Goal: Task Accomplishment & Management: Complete application form

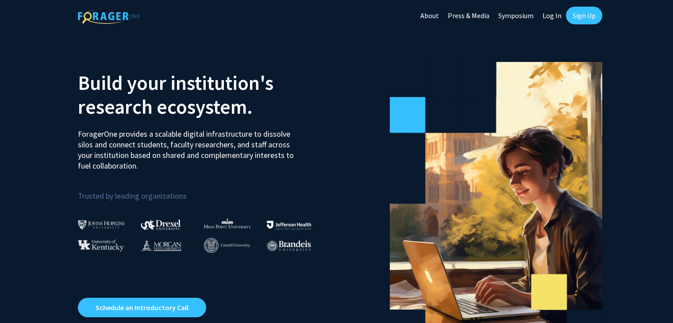
click at [550, 15] on link "Log In" at bounding box center [552, 15] width 28 height 31
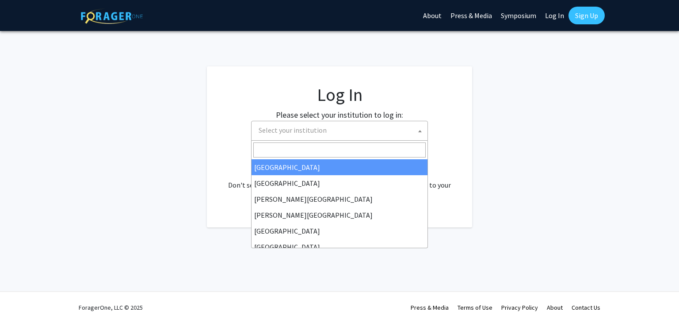
click at [423, 135] on span at bounding box center [420, 130] width 9 height 19
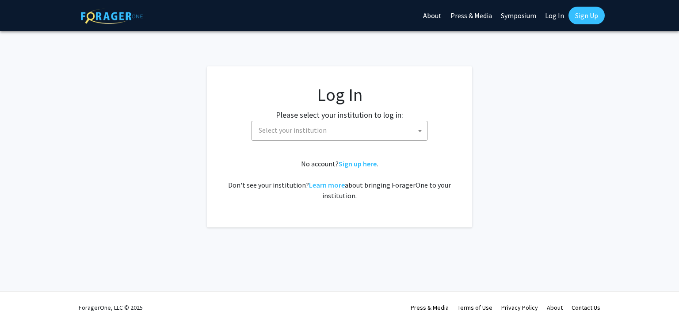
click at [423, 135] on span at bounding box center [420, 130] width 9 height 19
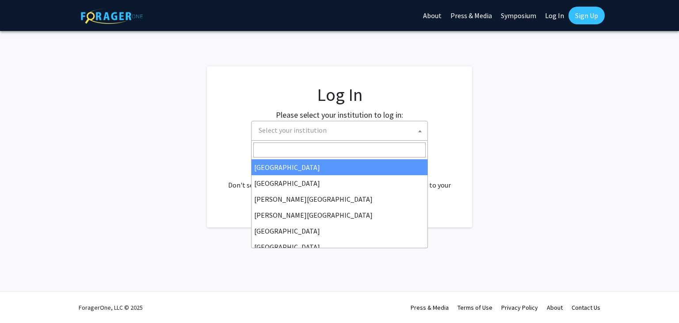
click at [423, 135] on span at bounding box center [420, 130] width 9 height 19
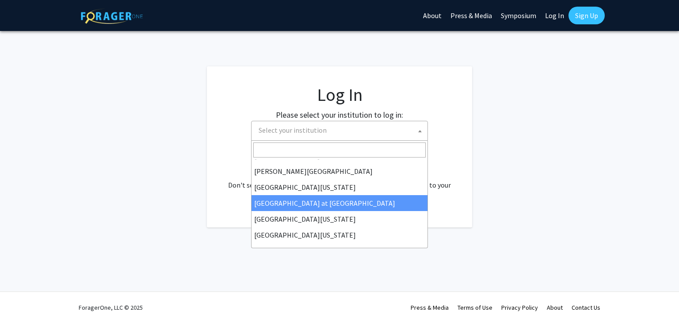
scroll to position [293, 0]
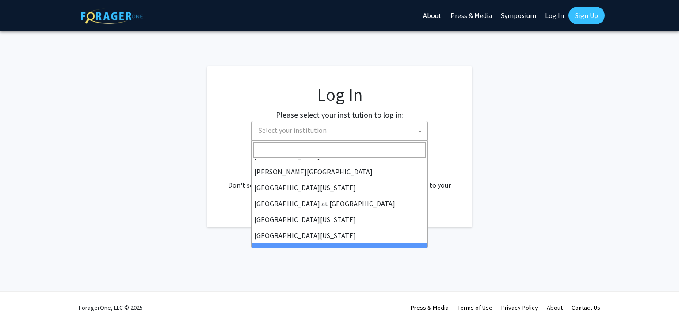
select select "33"
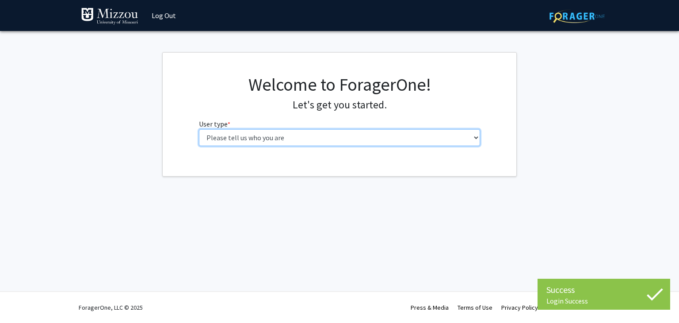
click at [332, 137] on select "Please tell us who you are Undergraduate Student Master's Student Doctoral Cand…" at bounding box center [340, 137] width 282 height 17
select select "6: adminAssistant"
click at [199, 129] on select "Please tell us who you are Undergraduate Student Master's Student Doctoral Cand…" at bounding box center [340, 137] width 282 height 17
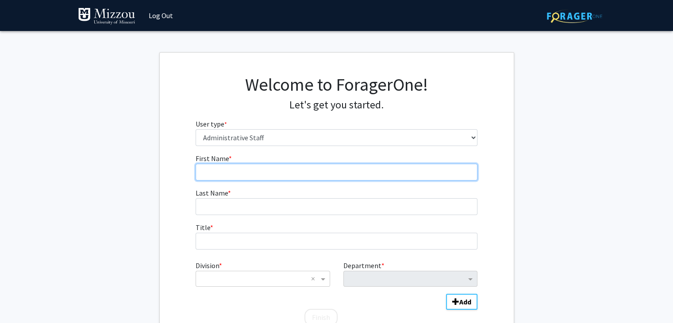
click at [318, 172] on input "First Name * required" at bounding box center [336, 172] width 282 height 17
type input "[PERSON_NAME]"
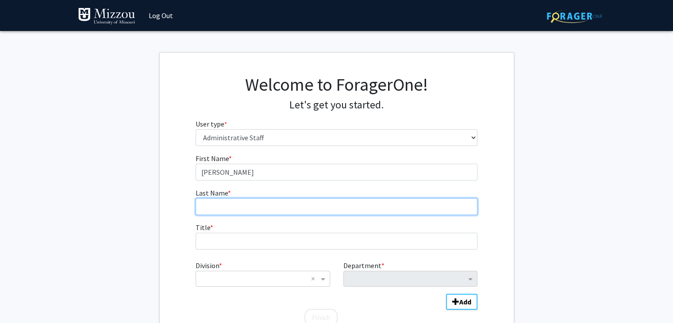
type input "[PERSON_NAME]"
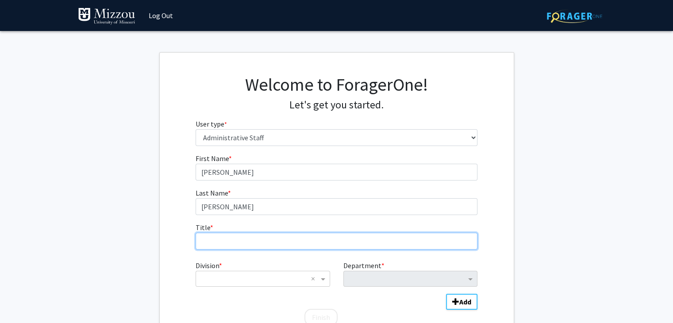
click at [253, 236] on input "Title * required" at bounding box center [336, 241] width 282 height 17
type input "Director of Academic Advising"
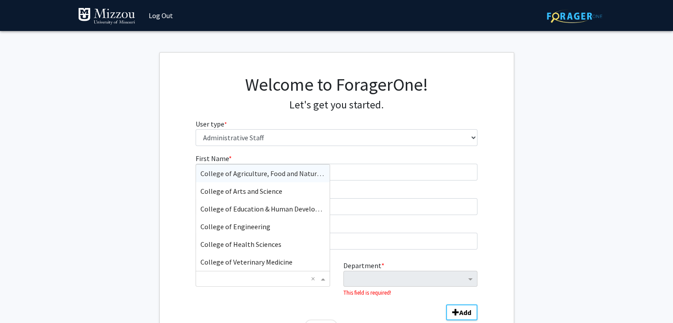
click at [288, 277] on input "Division" at bounding box center [253, 278] width 107 height 11
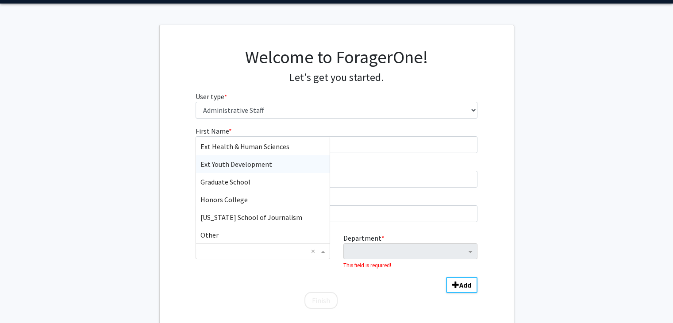
scroll to position [246, 0]
click at [244, 199] on span "Honors College" at bounding box center [223, 200] width 47 height 9
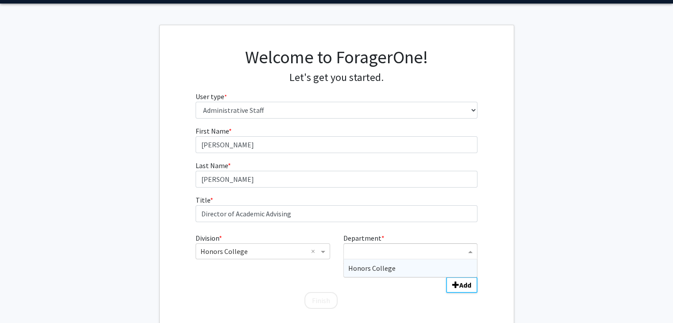
click at [394, 247] on input "Department" at bounding box center [407, 251] width 118 height 11
click at [388, 266] on span "Honors College" at bounding box center [371, 268] width 47 height 9
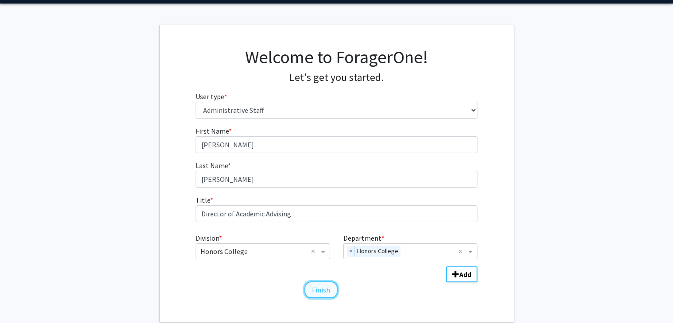
click at [326, 289] on button "Finish" at bounding box center [320, 289] width 33 height 17
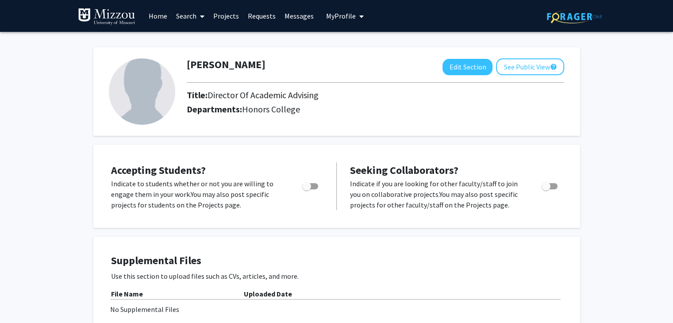
click at [360, 147] on div "Accepting Students? Indicate to students whether or not you are willing to enga…" at bounding box center [336, 186] width 487 height 83
click at [468, 62] on button "Edit Section" at bounding box center [467, 67] width 50 height 16
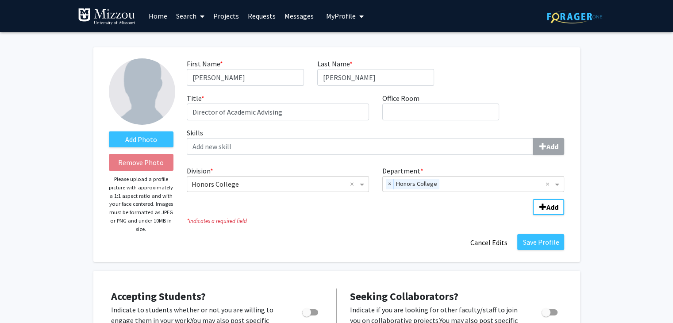
click at [189, 16] on link "Search" at bounding box center [190, 15] width 37 height 31
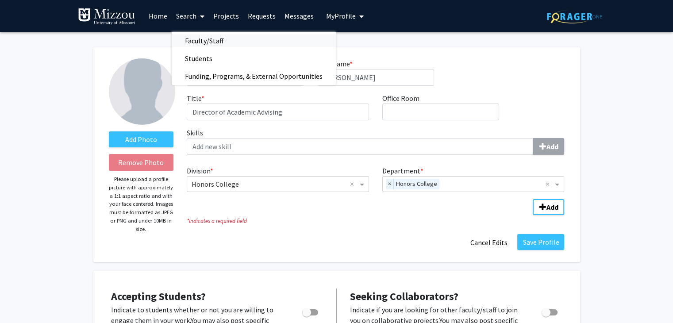
click at [204, 42] on span "Faculty/Staff" at bounding box center [204, 41] width 65 height 18
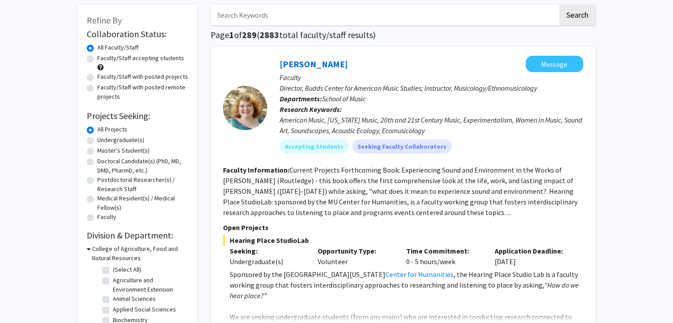
scroll to position [69, 0]
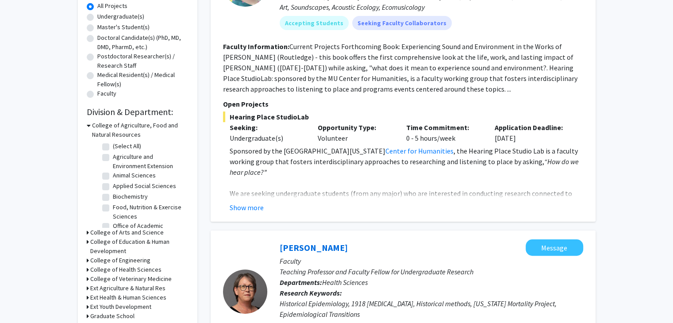
click at [279, 177] on p at bounding box center [406, 182] width 353 height 11
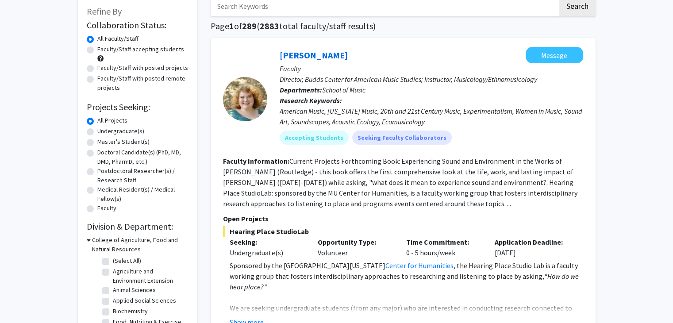
scroll to position [0, 0]
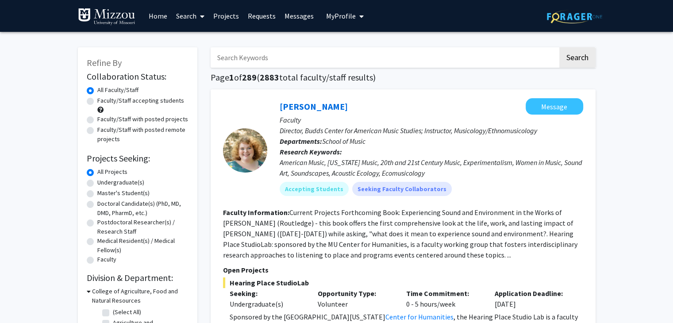
click at [161, 13] on link "Home" at bounding box center [157, 15] width 27 height 31
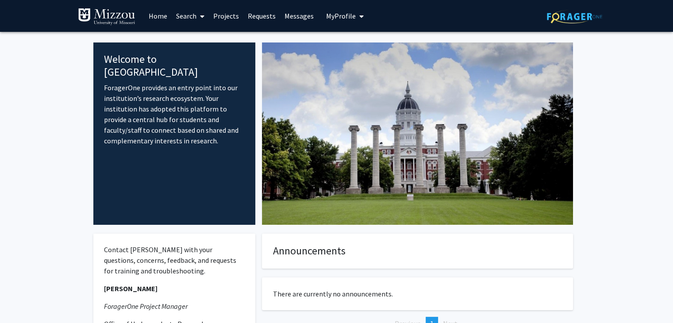
click at [335, 15] on span "My Profile" at bounding box center [341, 15] width 30 height 9
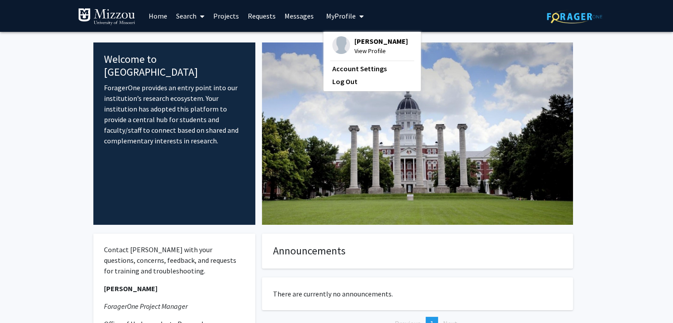
click at [160, 14] on link "Home" at bounding box center [157, 15] width 27 height 31
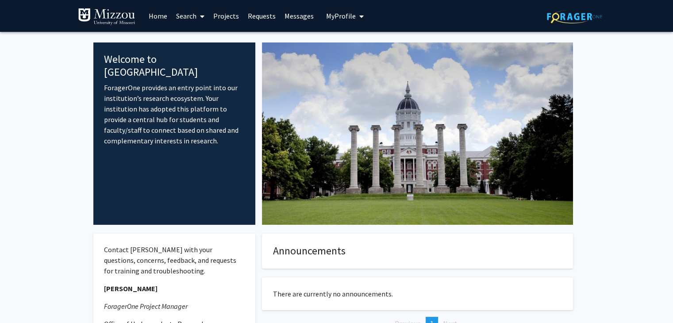
click at [254, 20] on link "Requests" at bounding box center [261, 15] width 37 height 31
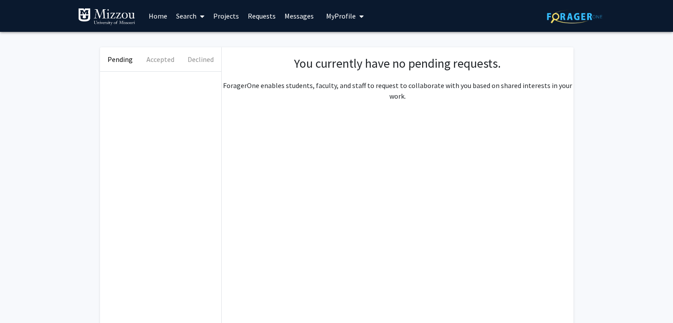
click at [291, 15] on link "Messages" at bounding box center [299, 15] width 38 height 31
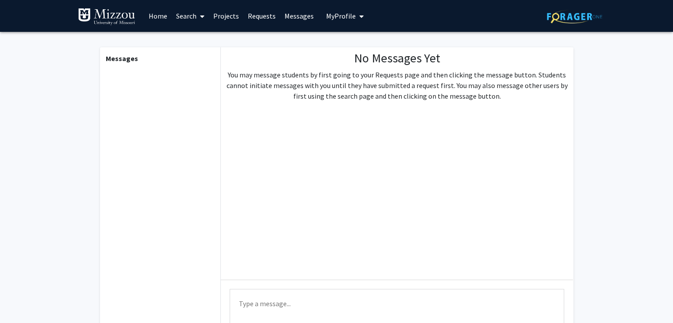
click at [230, 17] on link "Projects" at bounding box center [226, 15] width 34 height 31
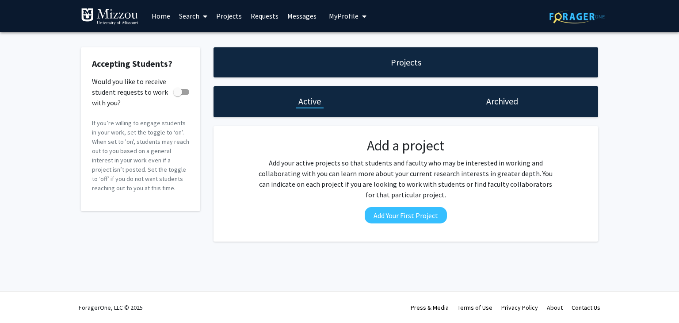
click at [186, 18] on link "Search" at bounding box center [193, 15] width 37 height 31
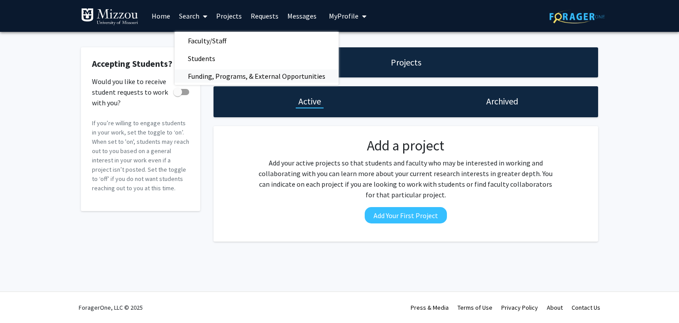
click at [206, 77] on span "Funding, Programs, & External Opportunities" at bounding box center [257, 76] width 164 height 18
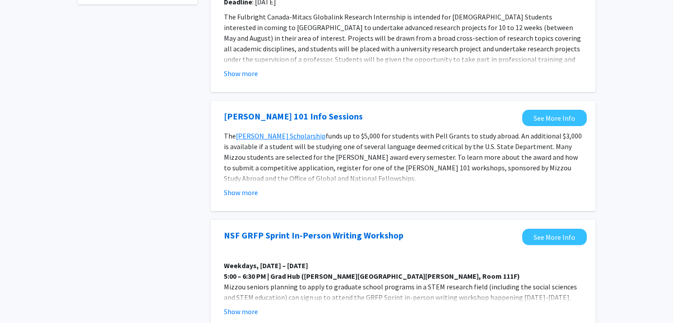
scroll to position [191, 0]
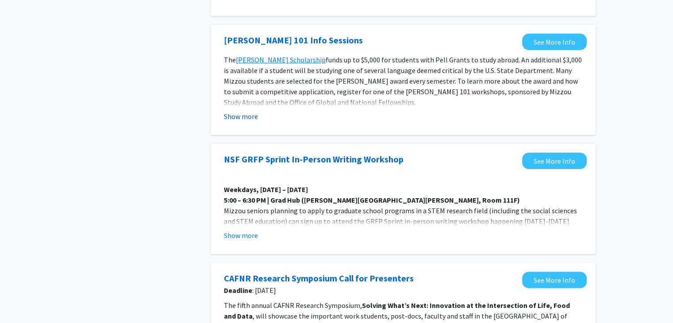
click at [248, 119] on button "Show more" at bounding box center [241, 116] width 34 height 11
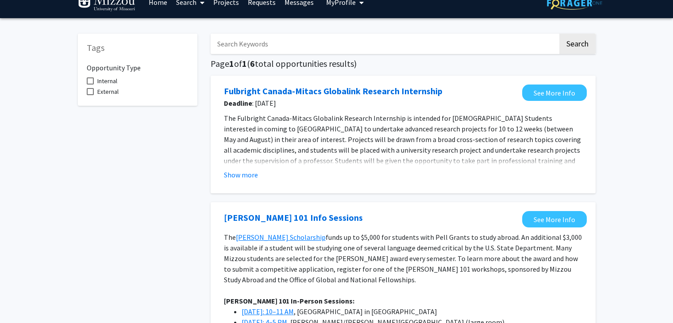
scroll to position [0, 0]
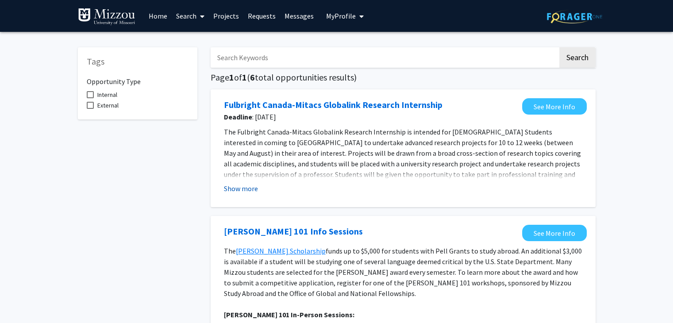
click at [241, 189] on button "Show more" at bounding box center [241, 188] width 34 height 11
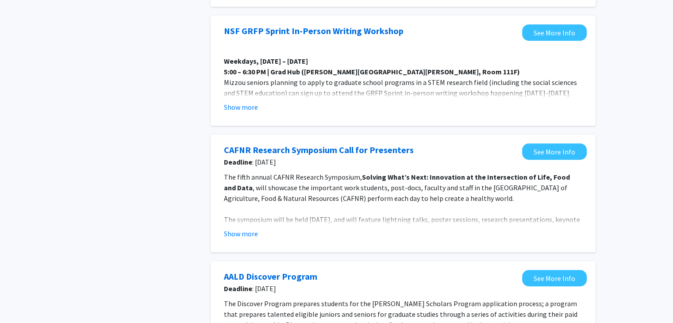
scroll to position [606, 0]
click at [251, 101] on button "Show more" at bounding box center [241, 106] width 34 height 11
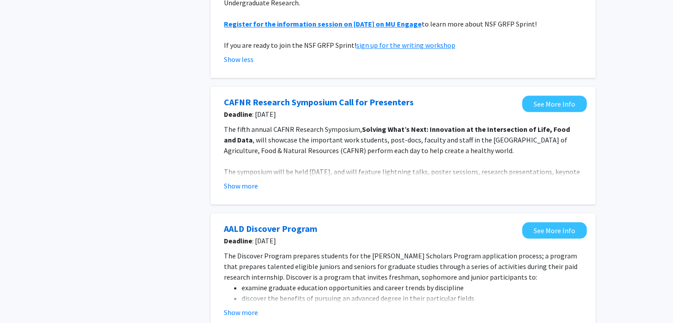
scroll to position [805, 0]
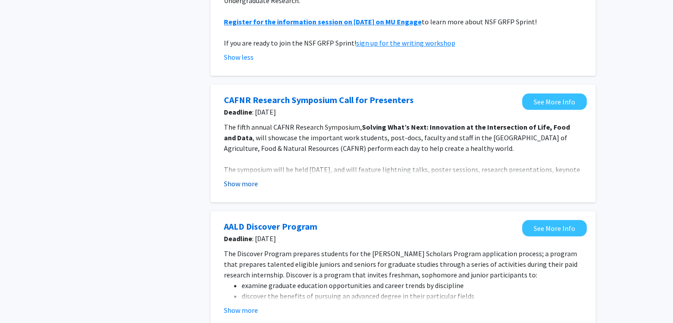
click at [249, 178] on button "Show more" at bounding box center [241, 183] width 34 height 11
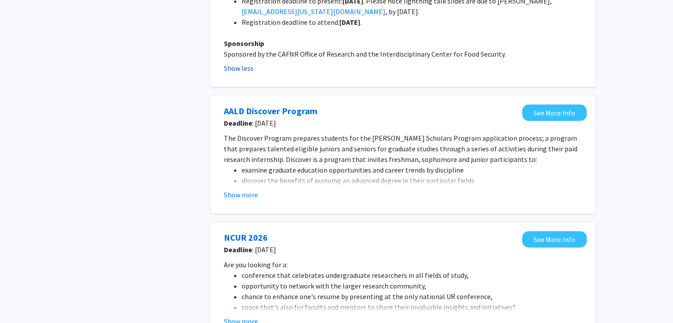
scroll to position [1068, 0]
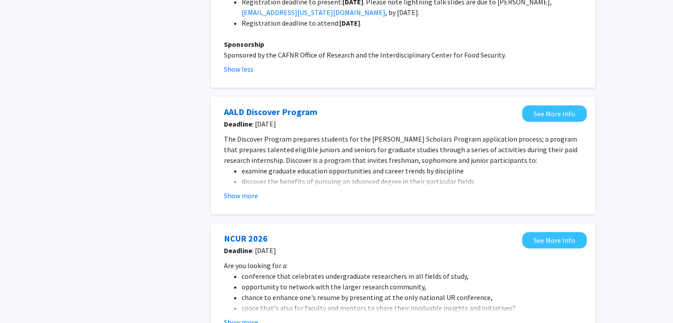
click at [241, 192] on fg-opportunity "AALD Discover Program Deadline : [DATE] See More Info The Discover Program prep…" at bounding box center [402, 155] width 367 height 100
click at [244, 190] on button "Show more" at bounding box center [241, 195] width 34 height 11
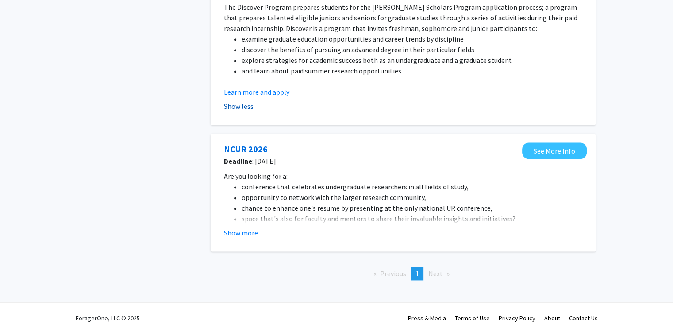
scroll to position [1200, 0]
click at [232, 227] on button "Show more" at bounding box center [241, 232] width 34 height 11
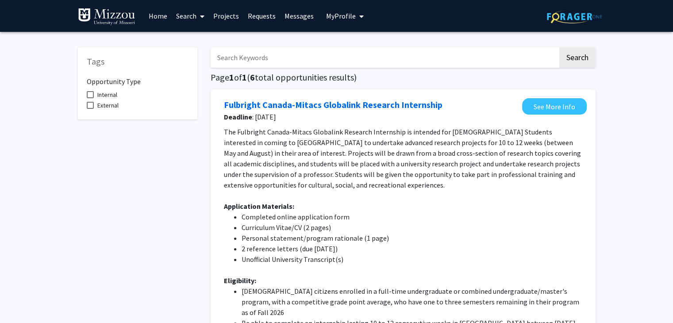
scroll to position [0, 0]
click at [293, 18] on link "Messages" at bounding box center [299, 15] width 38 height 31
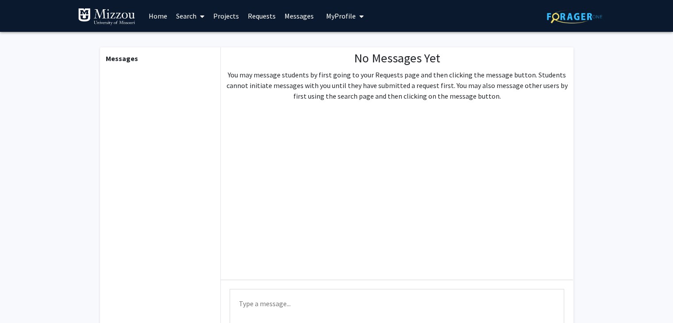
click at [338, 19] on span "My Profile" at bounding box center [341, 15] width 30 height 9
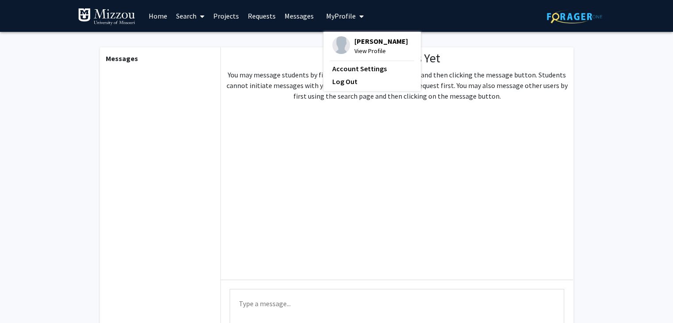
click at [111, 12] on img at bounding box center [106, 17] width 57 height 18
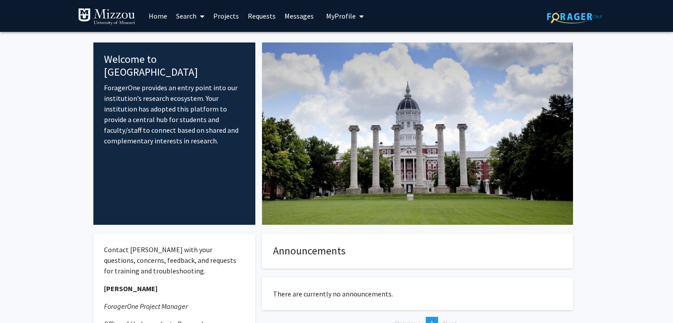
click at [160, 15] on link "Home" at bounding box center [157, 15] width 27 height 31
click at [215, 15] on link "Projects" at bounding box center [226, 15] width 34 height 31
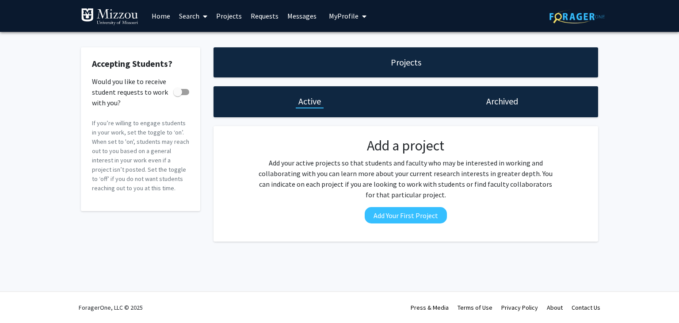
click at [267, 12] on link "Requests" at bounding box center [264, 15] width 37 height 31
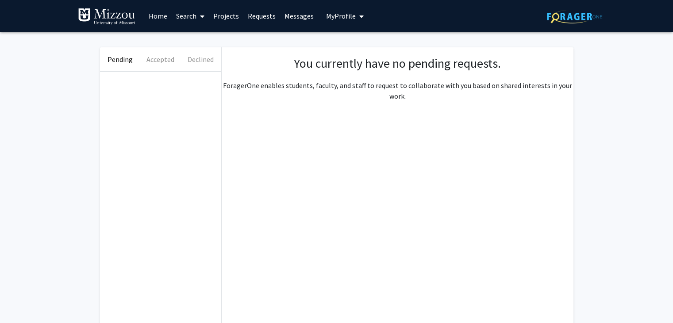
click at [221, 16] on link "Projects" at bounding box center [226, 15] width 34 height 31
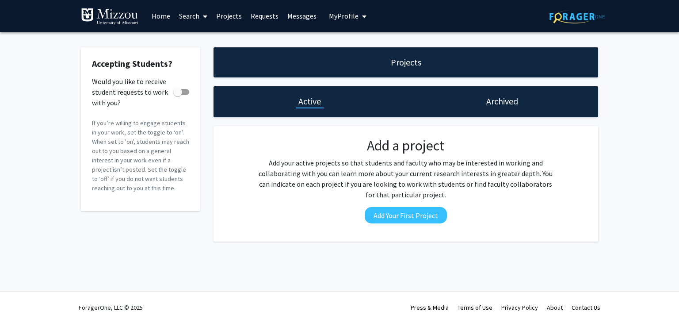
click at [221, 16] on link "Projects" at bounding box center [229, 15] width 34 height 31
click at [157, 15] on link "Home" at bounding box center [160, 15] width 27 height 31
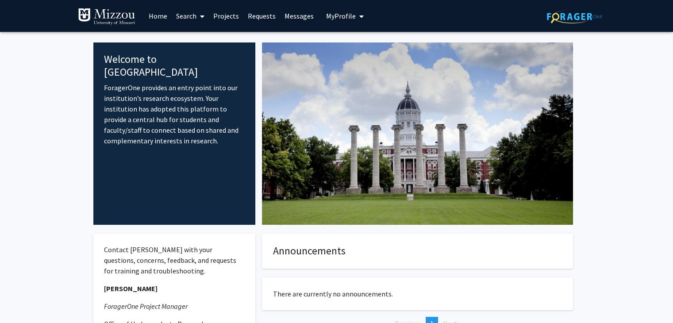
click at [224, 15] on link "Projects" at bounding box center [226, 15] width 34 height 31
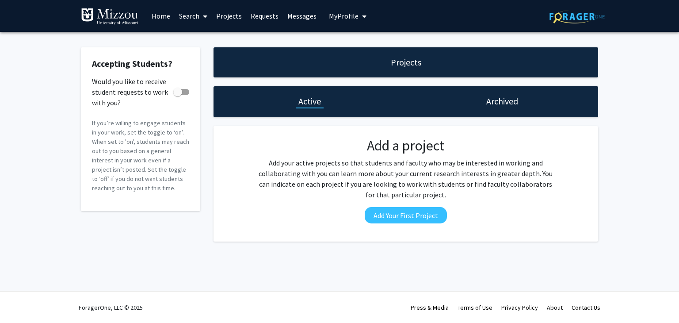
click at [268, 15] on link "Requests" at bounding box center [264, 15] width 37 height 31
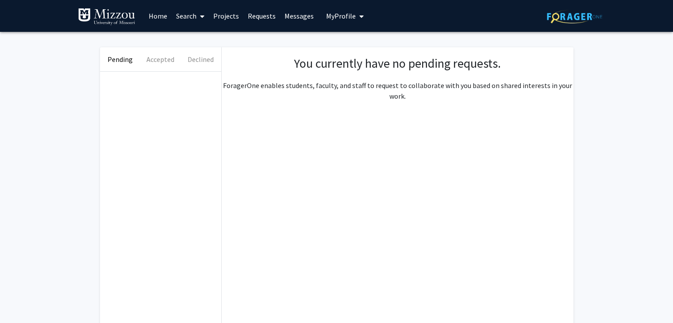
click at [290, 16] on link "Messages" at bounding box center [299, 15] width 38 height 31
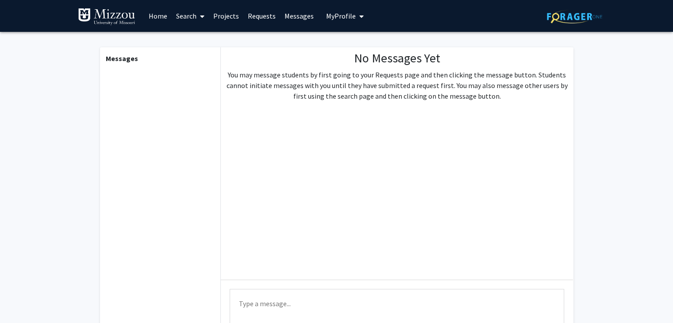
click at [333, 14] on span "My Profile" at bounding box center [341, 15] width 30 height 9
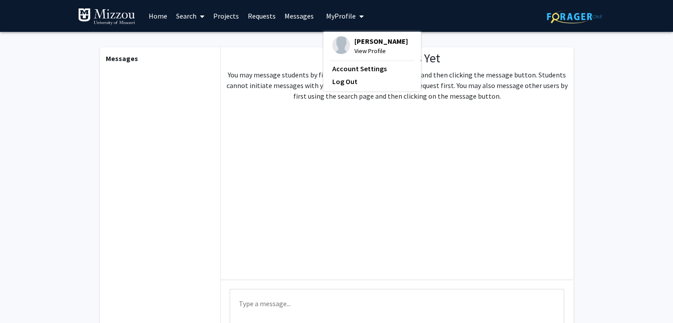
click at [161, 13] on link "Home" at bounding box center [157, 15] width 27 height 31
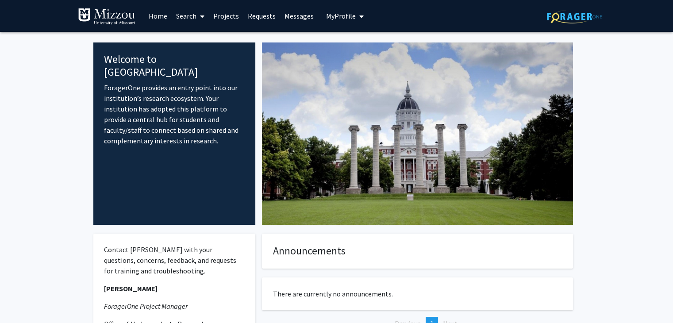
click at [350, 16] on span "My Profile" at bounding box center [341, 15] width 30 height 9
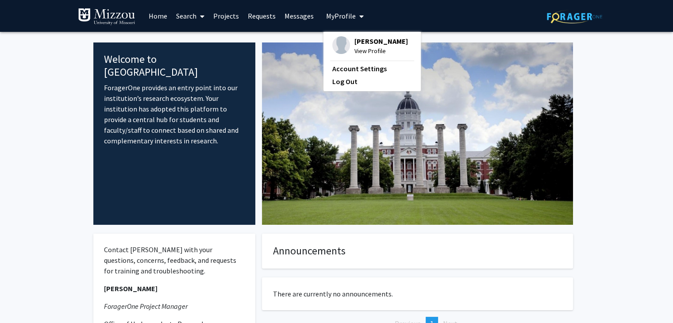
click at [377, 15] on div "Skip navigation Home Search Projects Requests Messages My Profile [PERSON_NAME]…" at bounding box center [336, 16] width 531 height 32
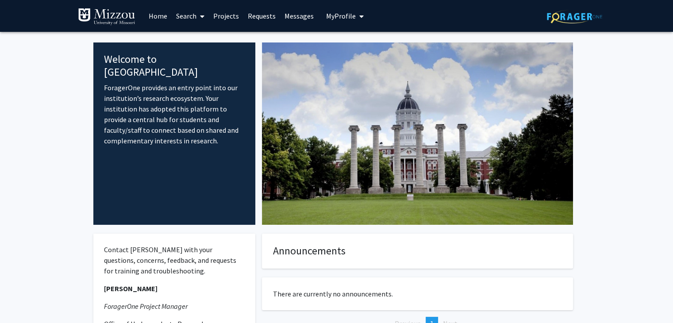
click at [193, 22] on link "Search" at bounding box center [190, 15] width 37 height 31
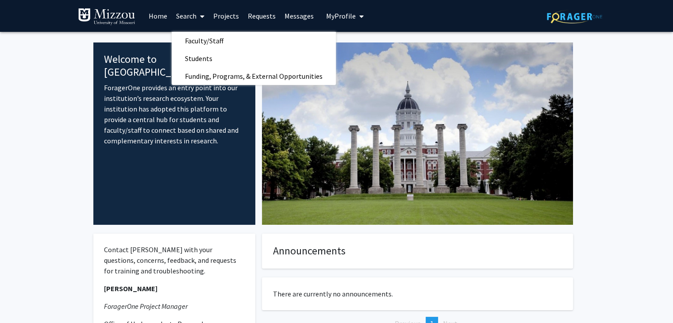
click at [157, 18] on link "Home" at bounding box center [157, 15] width 27 height 31
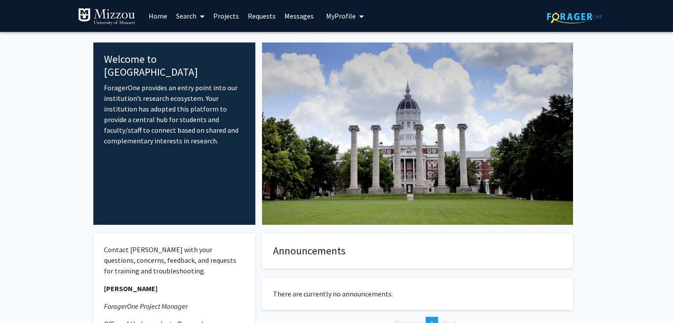
click at [157, 18] on link "Home" at bounding box center [157, 15] width 27 height 31
